Goal: Task Accomplishment & Management: Manage account settings

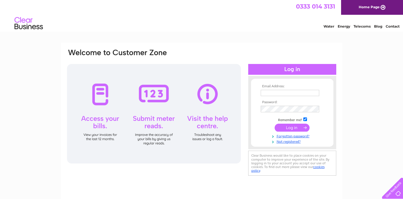
click at [261, 90] on div at bounding box center [261, 90] width 0 height 0
type input "helen@about-face.co.uk"
click at [291, 130] on input "submit" at bounding box center [291, 127] width 35 height 8
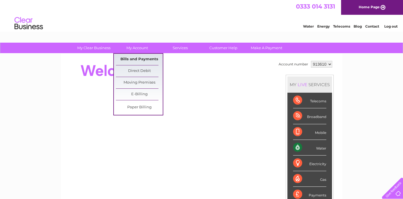
click at [138, 58] on link "Bills and Payments" at bounding box center [139, 59] width 47 height 11
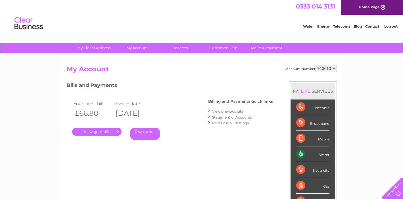
click at [101, 132] on link "." at bounding box center [96, 131] width 49 height 8
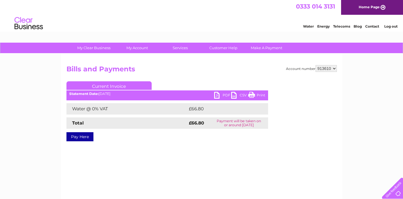
click at [217, 96] on link "PDF" at bounding box center [222, 96] width 17 height 8
click at [387, 27] on link "Log out" at bounding box center [390, 26] width 13 height 4
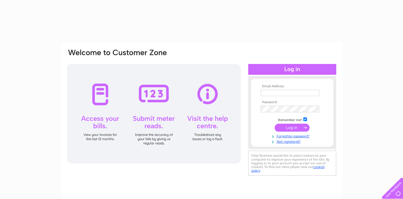
type input "[PERSON_NAME][EMAIL_ADDRESS][DOMAIN_NAME]"
